Goal: Task Accomplishment & Management: Manage account settings

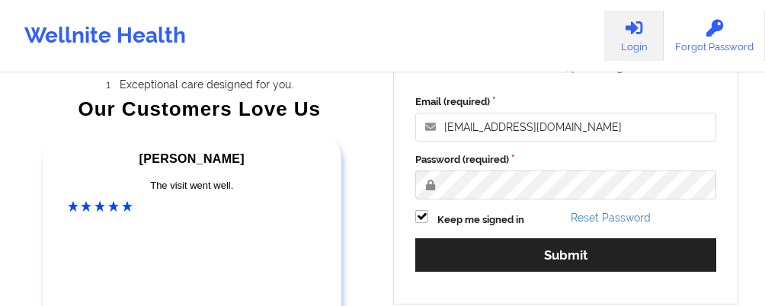
scroll to position [211, 0]
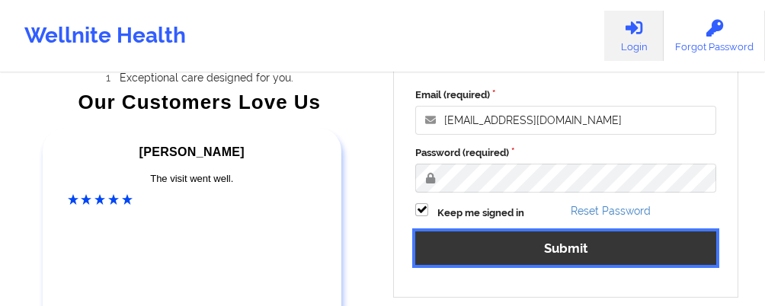
click at [467, 261] on button "Submit" at bounding box center [565, 248] width 301 height 33
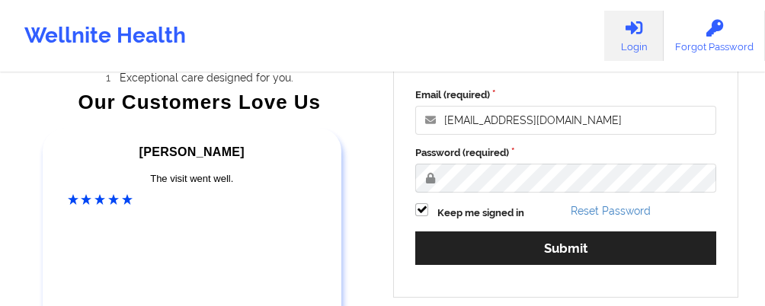
click at [644, 32] on icon at bounding box center [634, 28] width 20 height 17
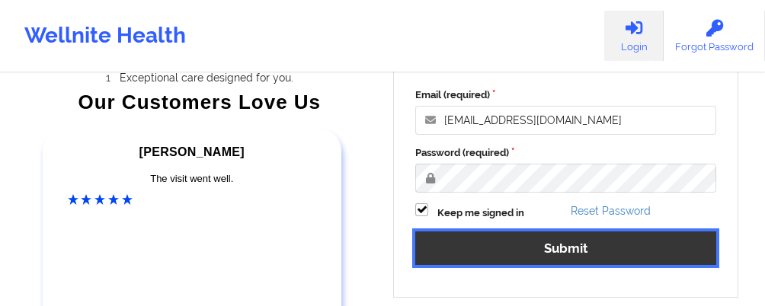
click at [579, 248] on button "Submit" at bounding box center [565, 248] width 301 height 33
click at [553, 244] on button "Submit" at bounding box center [565, 248] width 301 height 33
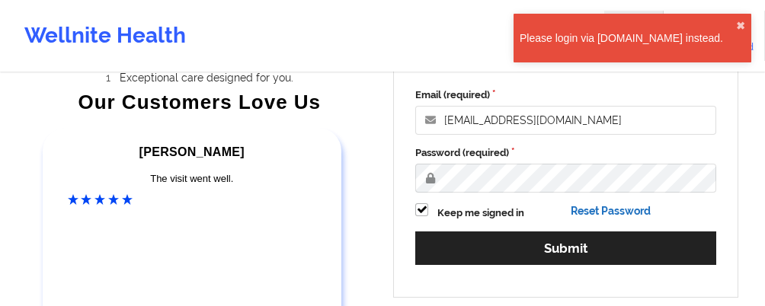
click at [595, 211] on link "Reset Password" at bounding box center [611, 211] width 80 height 12
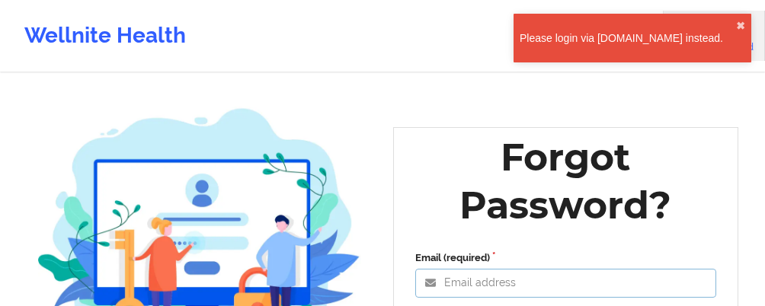
click at [447, 285] on input "Email (required)" at bounding box center [565, 283] width 301 height 29
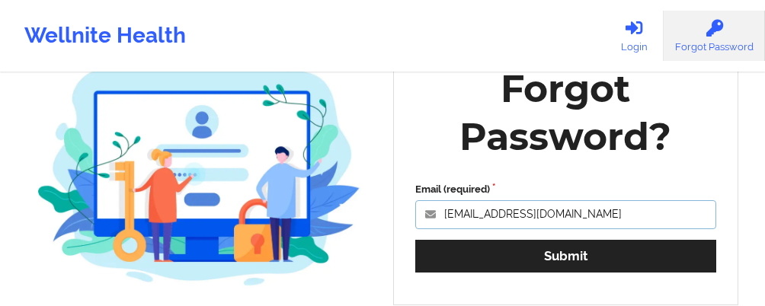
scroll to position [81, 0]
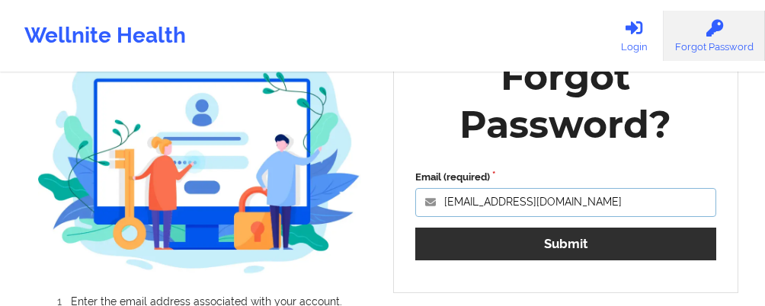
type input "[EMAIL_ADDRESS][DOMAIN_NAME]"
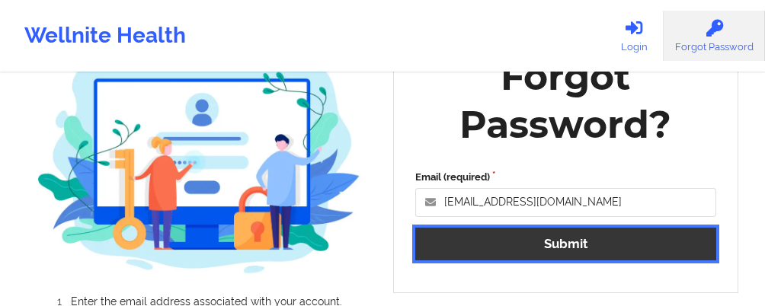
click at [554, 241] on button "Submit" at bounding box center [565, 244] width 301 height 33
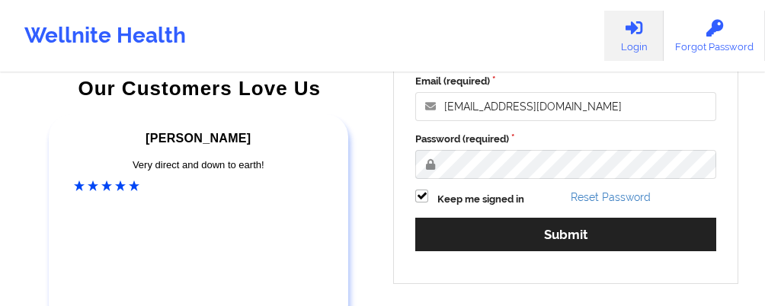
scroll to position [230, 0]
